Goal: Information Seeking & Learning: Compare options

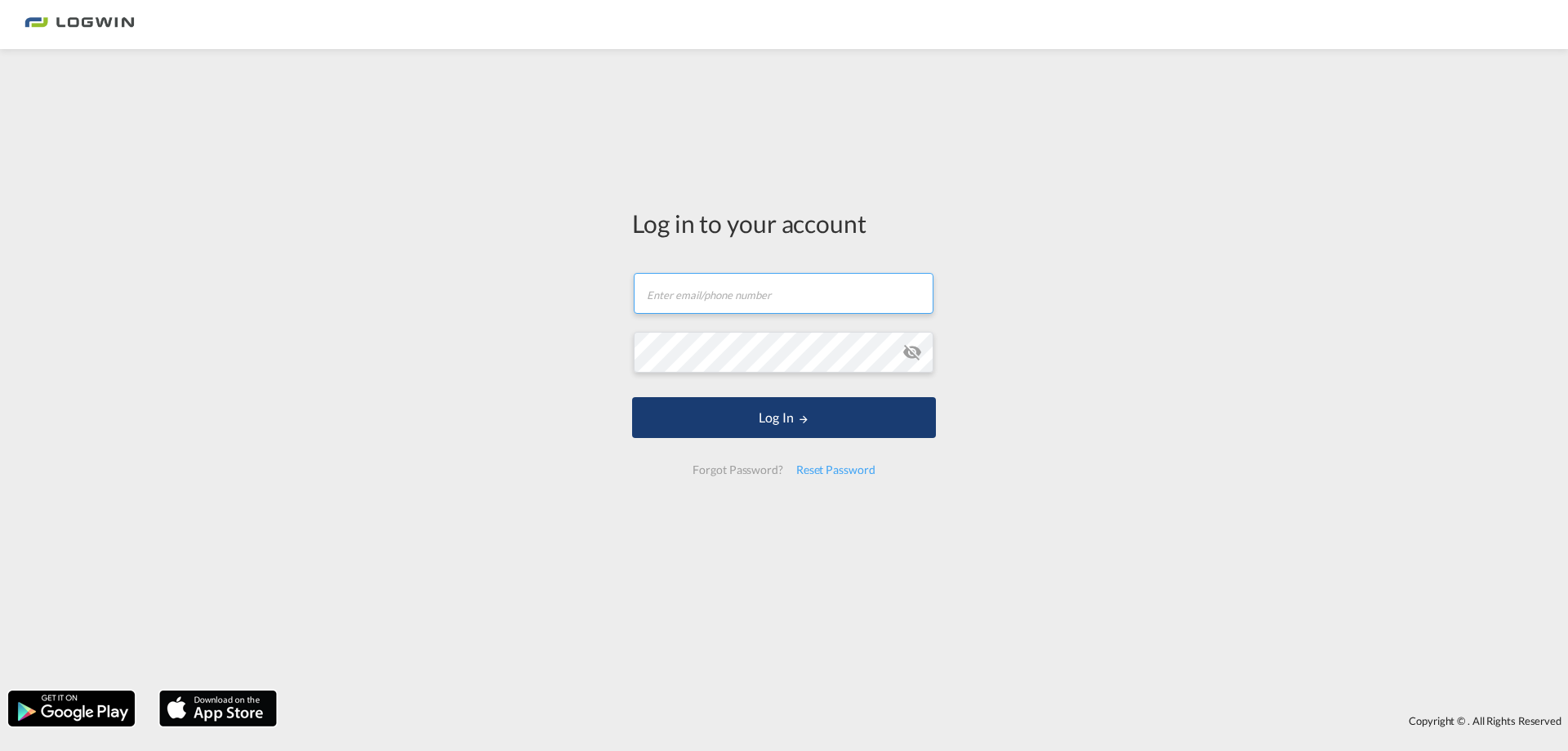
type input "[PERSON_NAME][EMAIL_ADDRESS][DOMAIN_NAME]"
click at [803, 429] on button "Log In" at bounding box center [783, 417] width 304 height 41
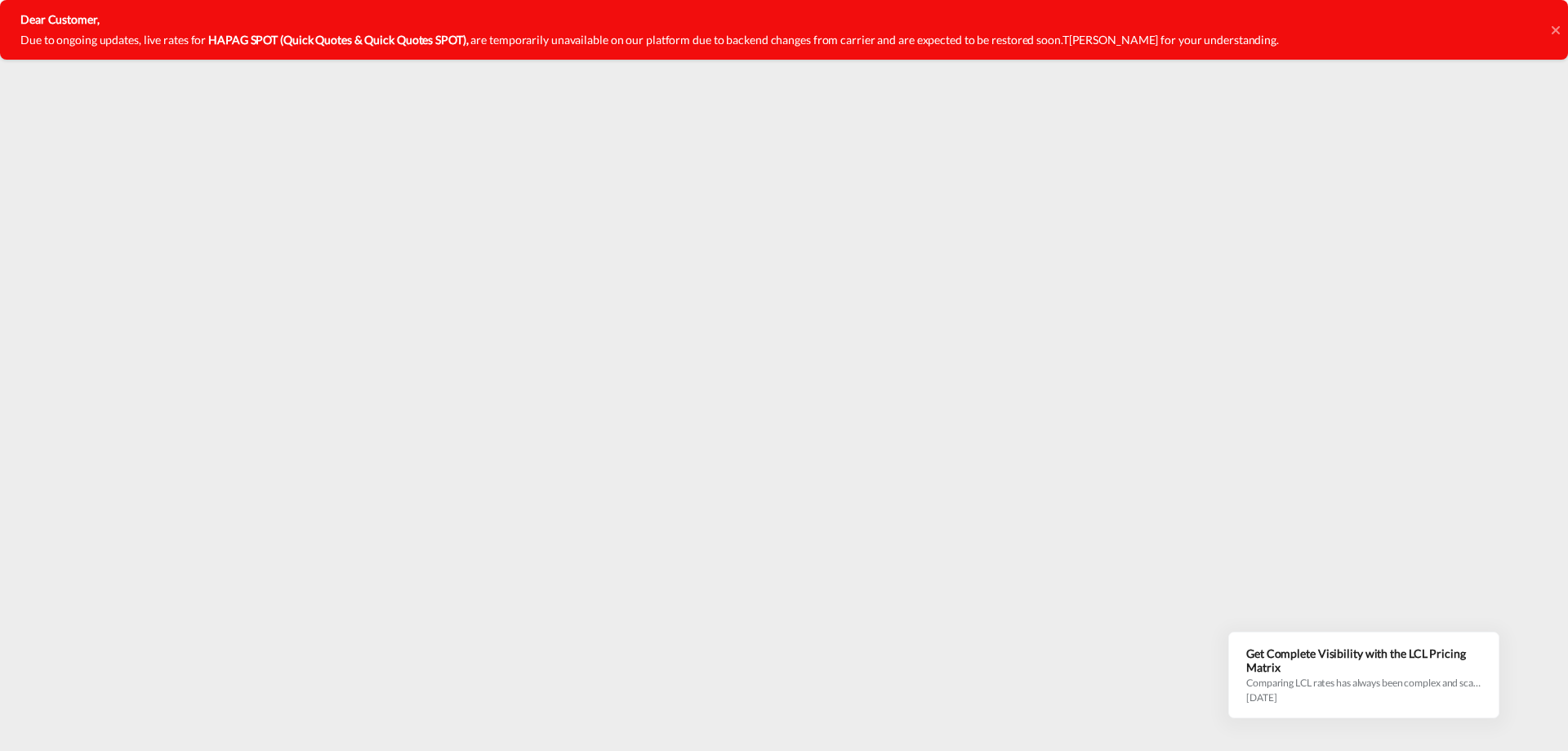
drag, startPoint x: 1562, startPoint y: 27, endPoint x: 1554, endPoint y: 32, distance: 9.4
click at [1559, 29] on div "Dear Customer, Due to ongoing updates, live rates for HAPAG SPOT (Quick Quotes …" at bounding box center [784, 30] width 1568 height 60
click at [1554, 32] on icon at bounding box center [1555, 30] width 9 height 9
